Goal: Task Accomplishment & Management: Manage account settings

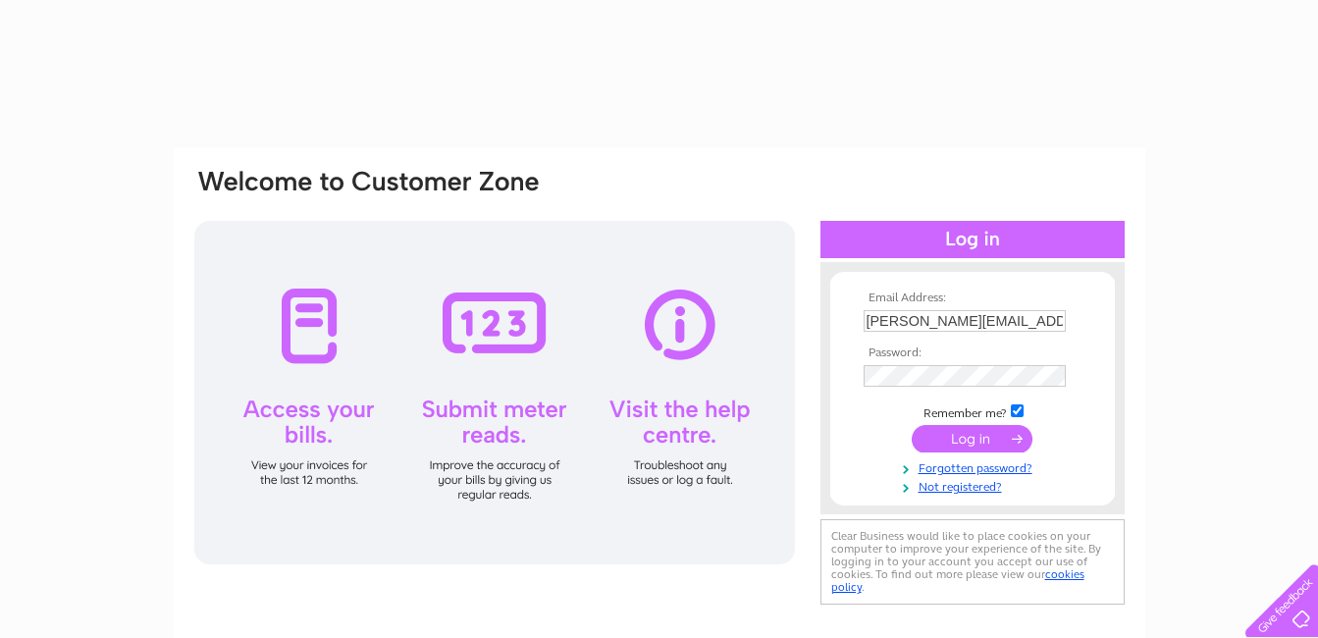
click at [983, 436] on input "submit" at bounding box center [971, 438] width 121 height 27
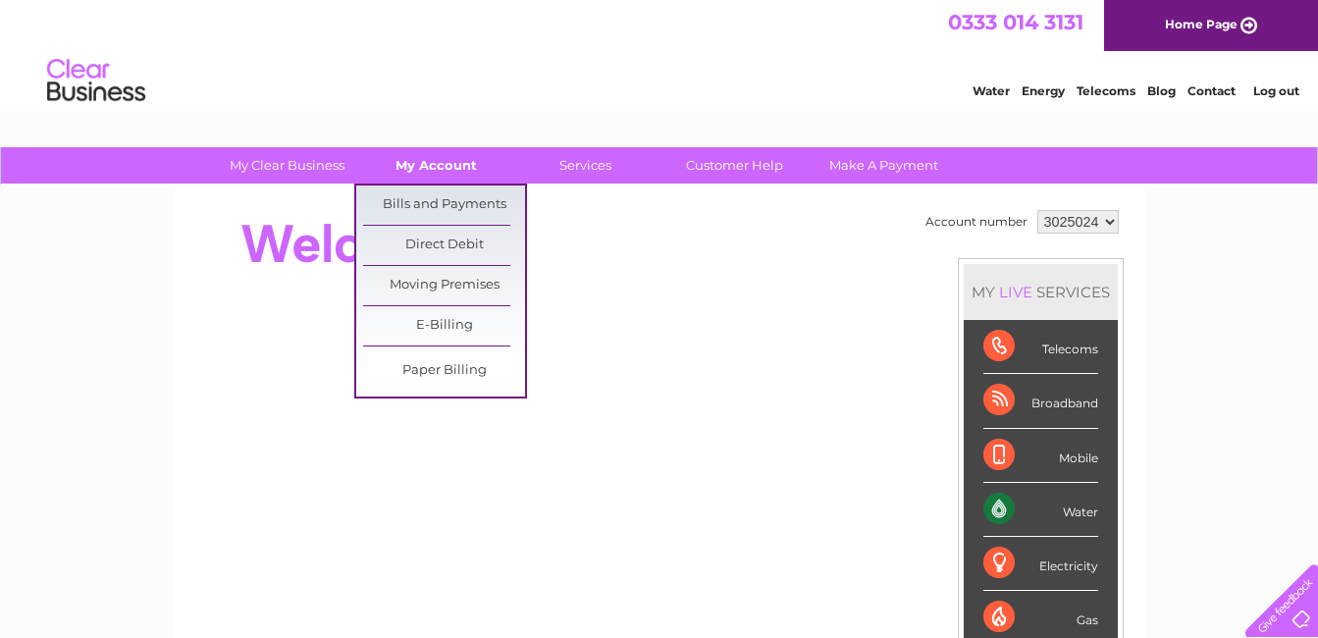
click at [454, 170] on link "My Account" at bounding box center [436, 165] width 162 height 36
click at [429, 197] on link "Bills and Payments" at bounding box center [444, 204] width 162 height 39
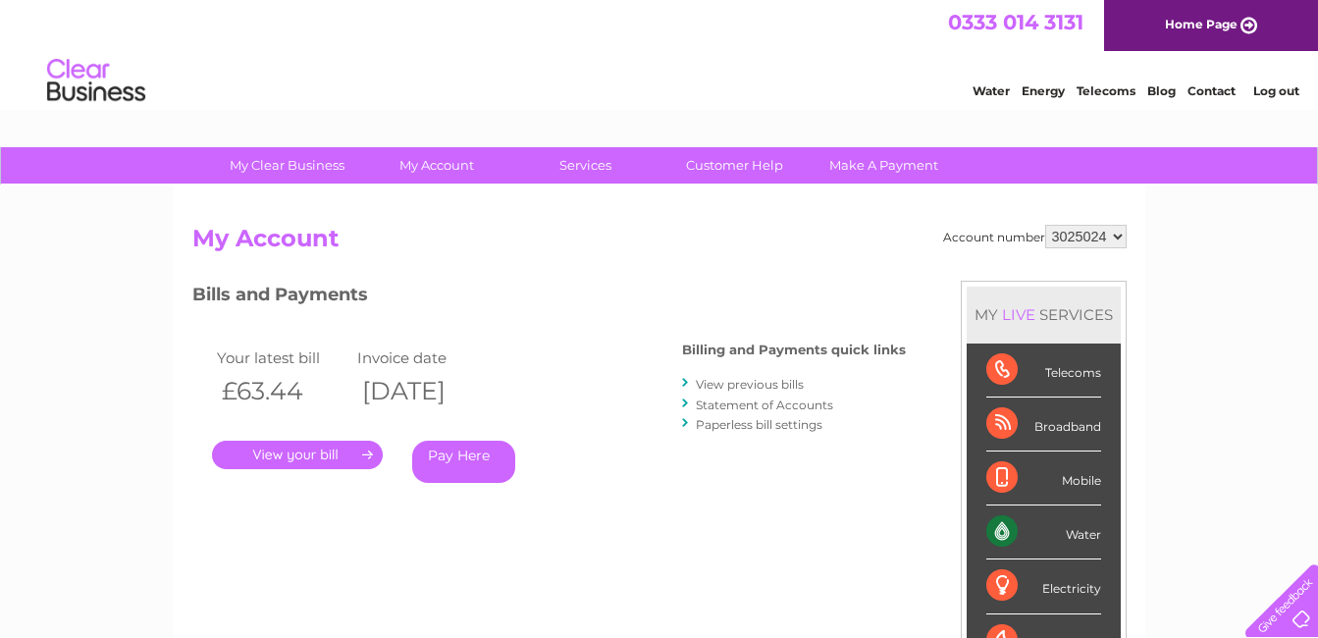
click at [346, 457] on link "." at bounding box center [297, 455] width 171 height 28
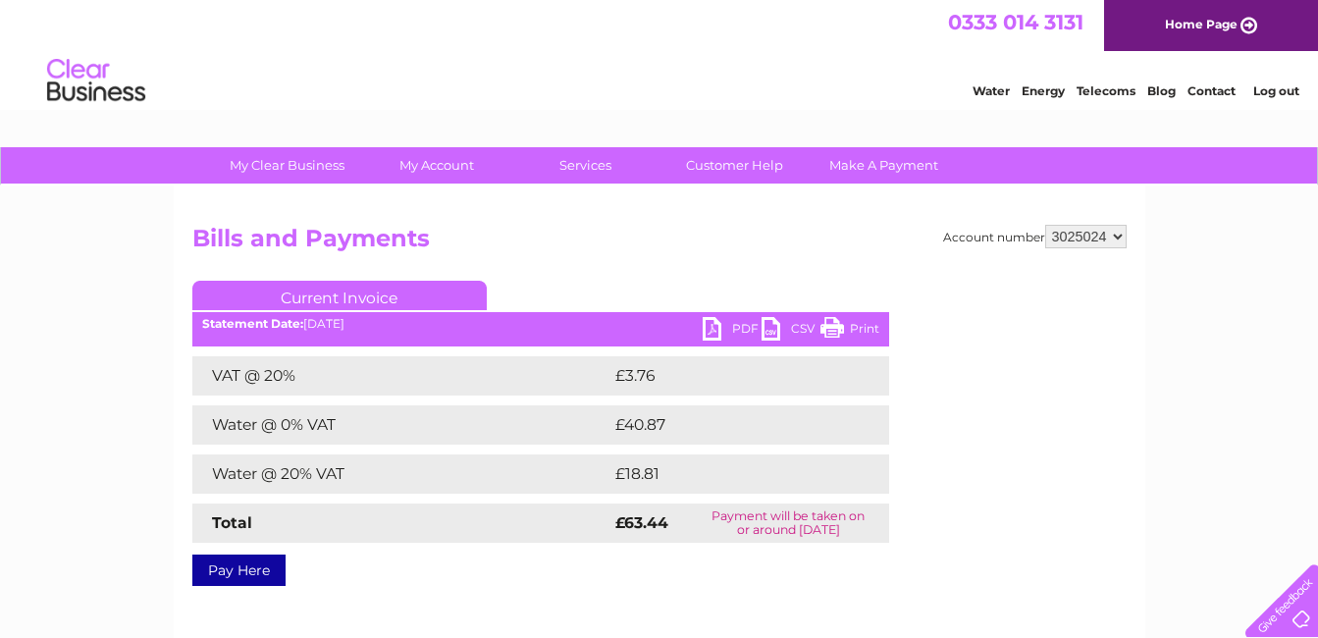
click at [860, 330] on link "Print" at bounding box center [849, 331] width 59 height 28
click at [728, 326] on link "PDF" at bounding box center [731, 331] width 59 height 28
click at [1281, 86] on link "Log out" at bounding box center [1276, 90] width 46 height 15
